Goal: Transaction & Acquisition: Obtain resource

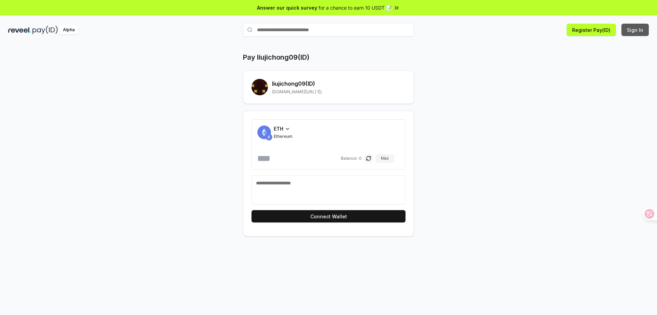
click at [638, 31] on button "Sign In" at bounding box center [635, 30] width 27 height 12
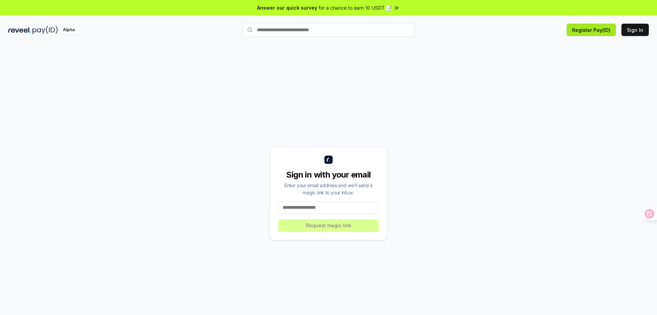
click at [591, 33] on button "Register Pay(ID)" at bounding box center [591, 30] width 49 height 12
click at [635, 31] on button "Sign In" at bounding box center [635, 30] width 27 height 12
click at [44, 34] on img at bounding box center [45, 30] width 25 height 9
